Goal: Task Accomplishment & Management: Use online tool/utility

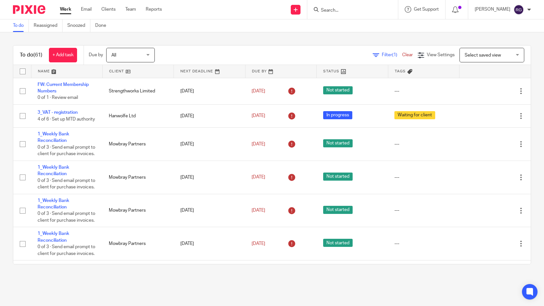
click at [332, 8] on input "Search" at bounding box center [349, 11] width 58 height 6
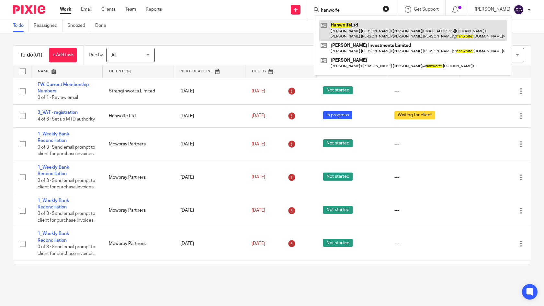
type input "hanwolfe"
click at [353, 27] on link at bounding box center [413, 30] width 188 height 20
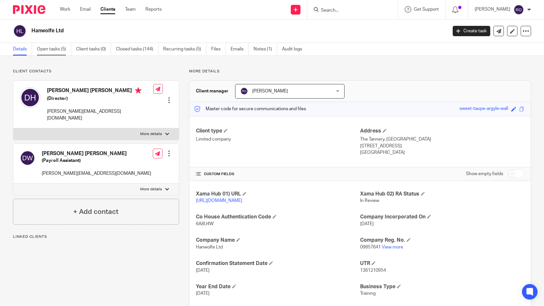
click at [55, 49] on link "Open tasks (5)" at bounding box center [54, 49] width 34 height 13
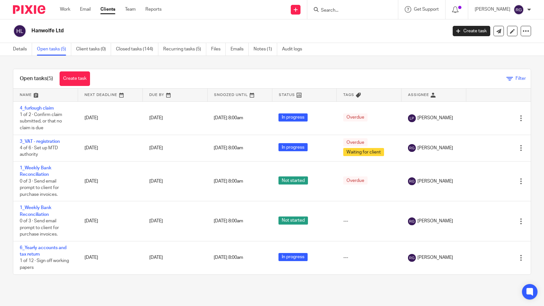
click at [506, 78] on icon at bounding box center [509, 79] width 6 height 6
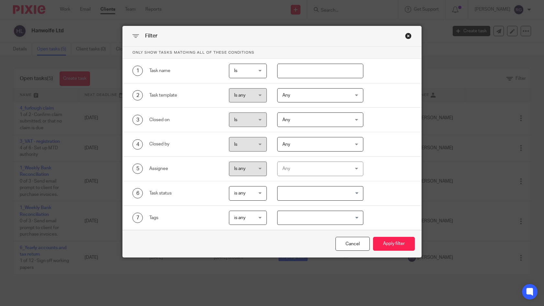
click at [343, 168] on div "Any" at bounding box center [314, 169] width 65 height 14
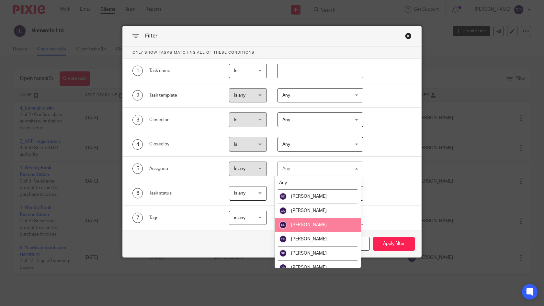
scroll to position [121, 0]
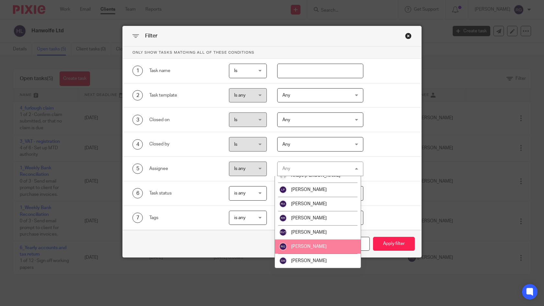
click at [317, 245] on span "[PERSON_NAME]" at bounding box center [309, 247] width 36 height 5
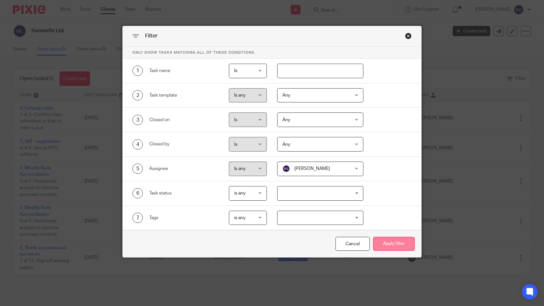
click at [398, 244] on button "Apply filter" at bounding box center [394, 244] width 42 height 14
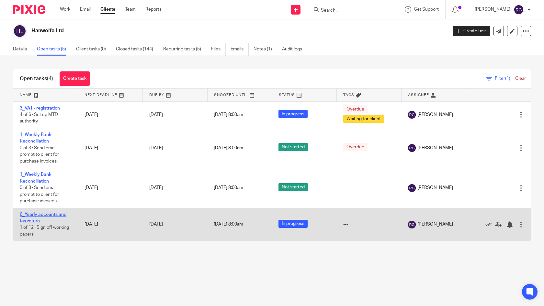
click at [34, 219] on link "6_Yearly accounts and tax return" at bounding box center [43, 218] width 47 height 11
